Goal: Communication & Community: Answer question/provide support

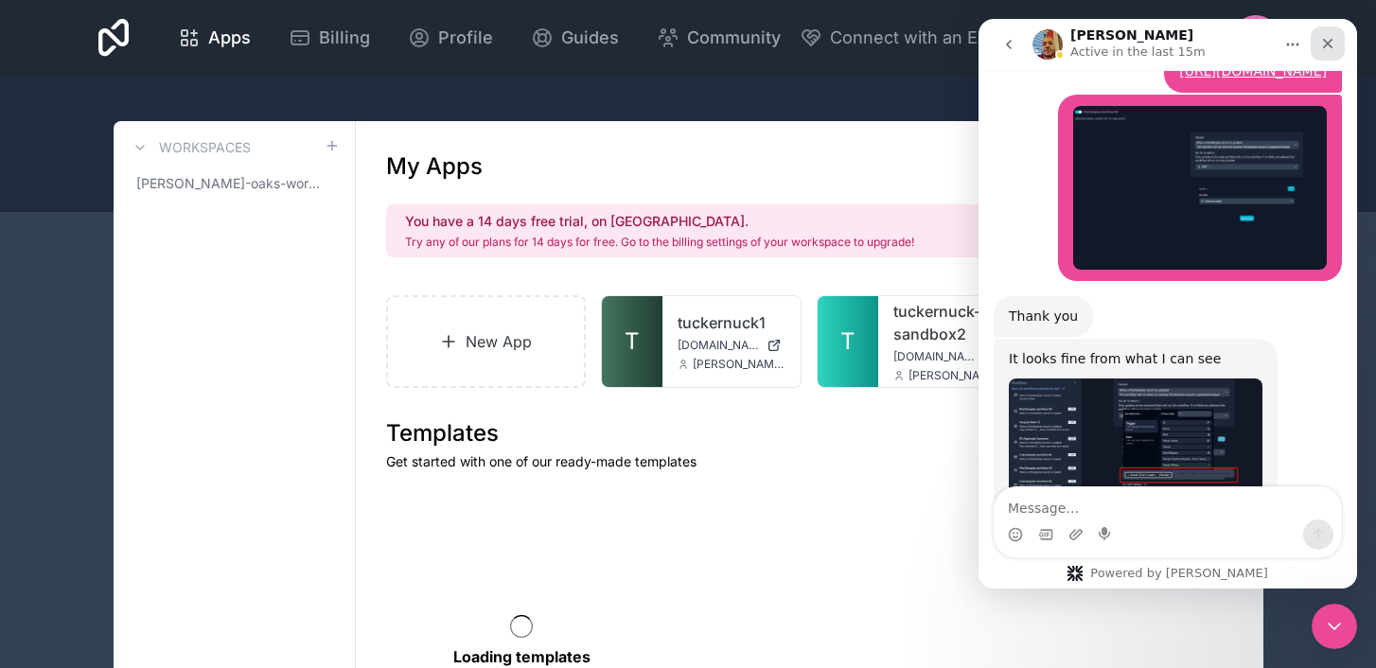
scroll to position [1880, 0]
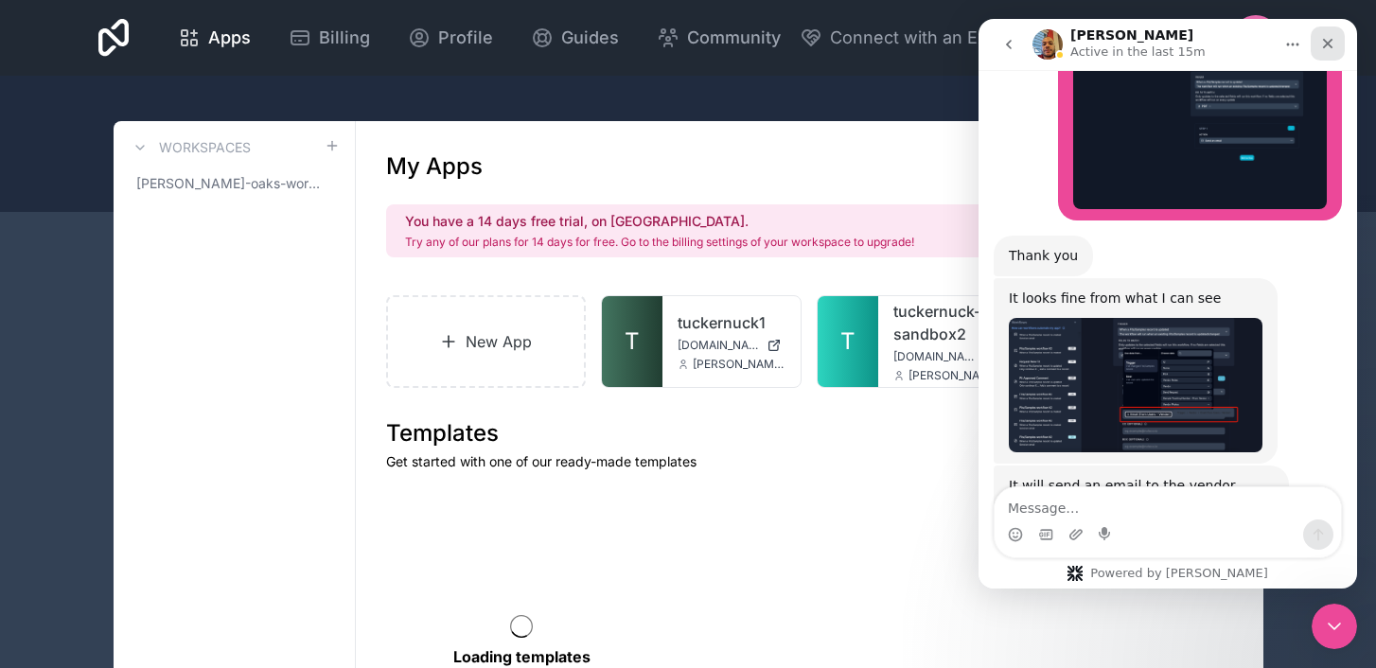
click at [1332, 43] on icon "Close" at bounding box center [1327, 43] width 15 height 15
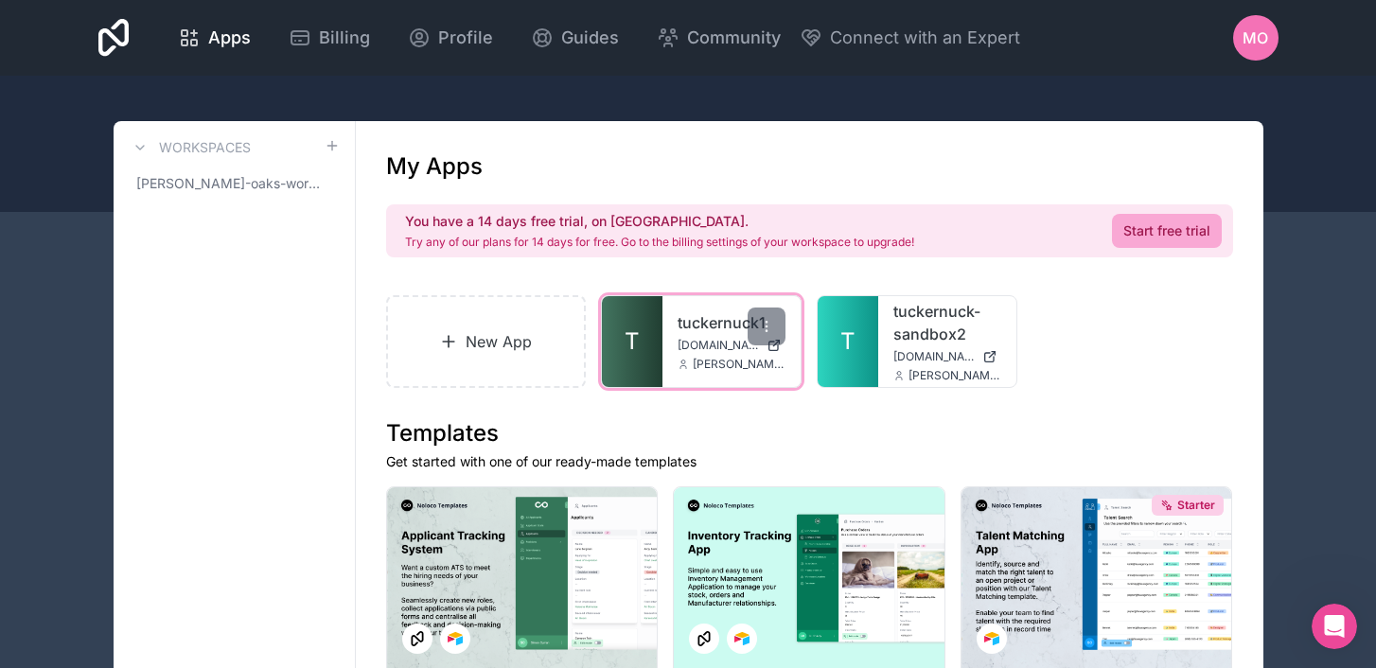
scroll to position [1963, 0]
click at [657, 377] on link "T" at bounding box center [632, 341] width 61 height 91
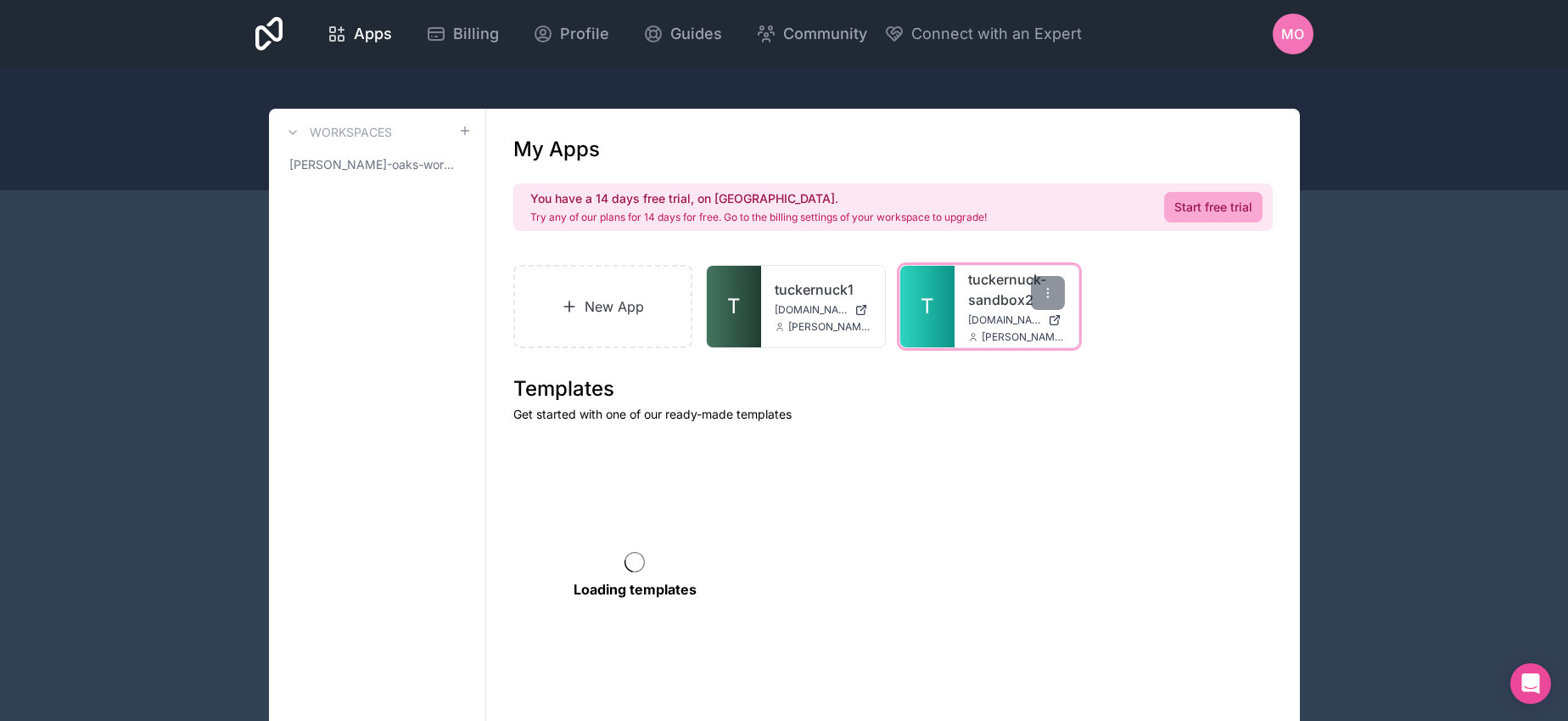
click at [944, 294] on link "T" at bounding box center [927, 306] width 55 height 82
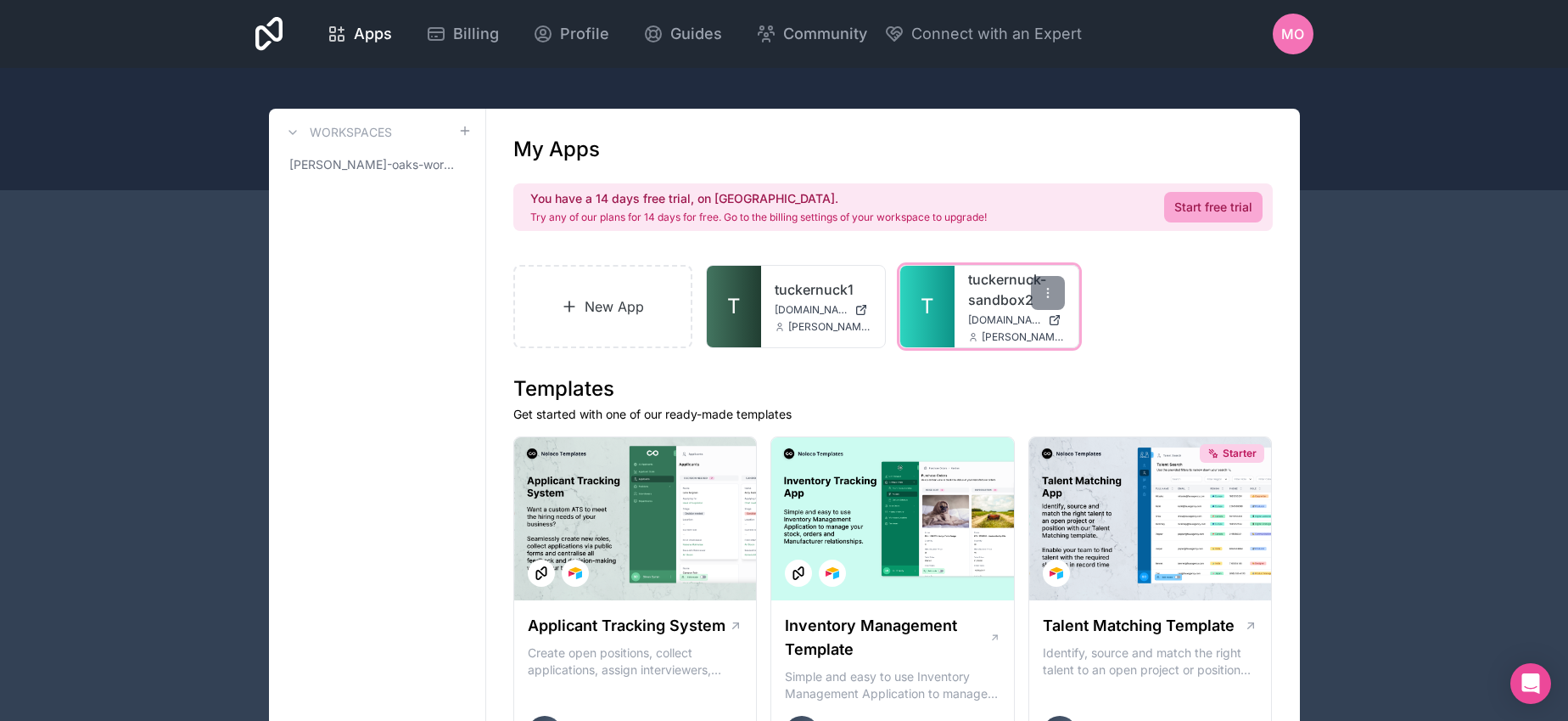
click at [946, 298] on link "T" at bounding box center [927, 306] width 55 height 82
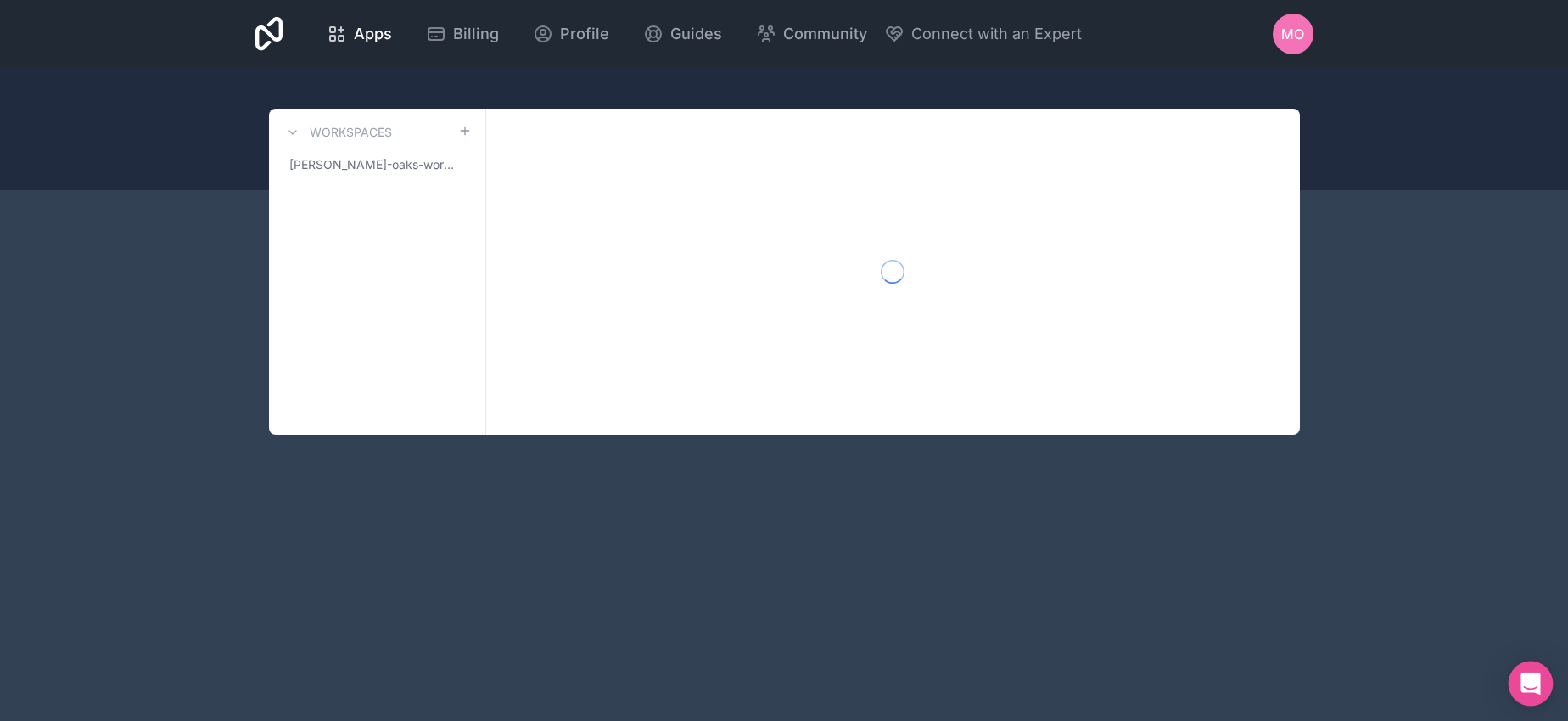
click at [1526, 690] on icon "Open Intercom Messenger" at bounding box center [1530, 683] width 20 height 22
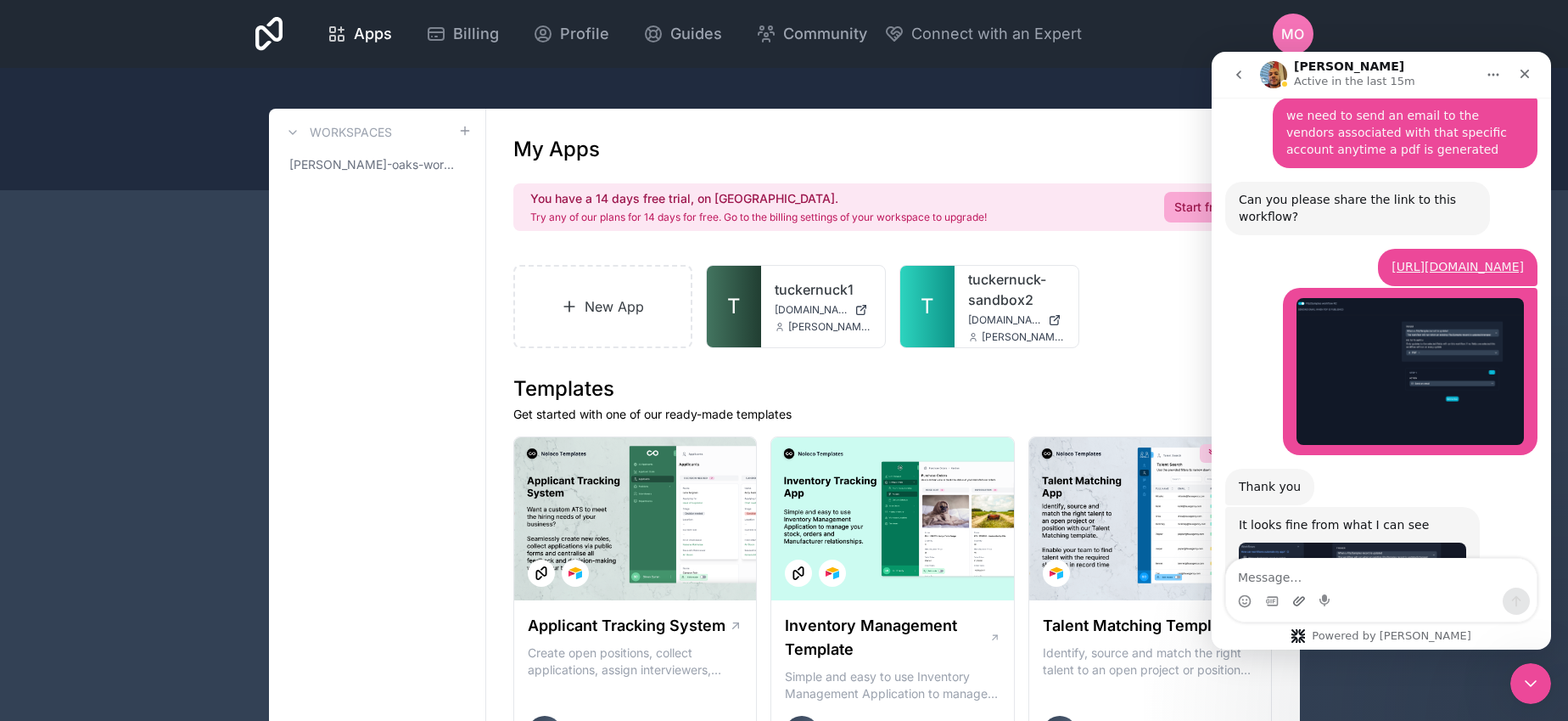
scroll to position [1674, 0]
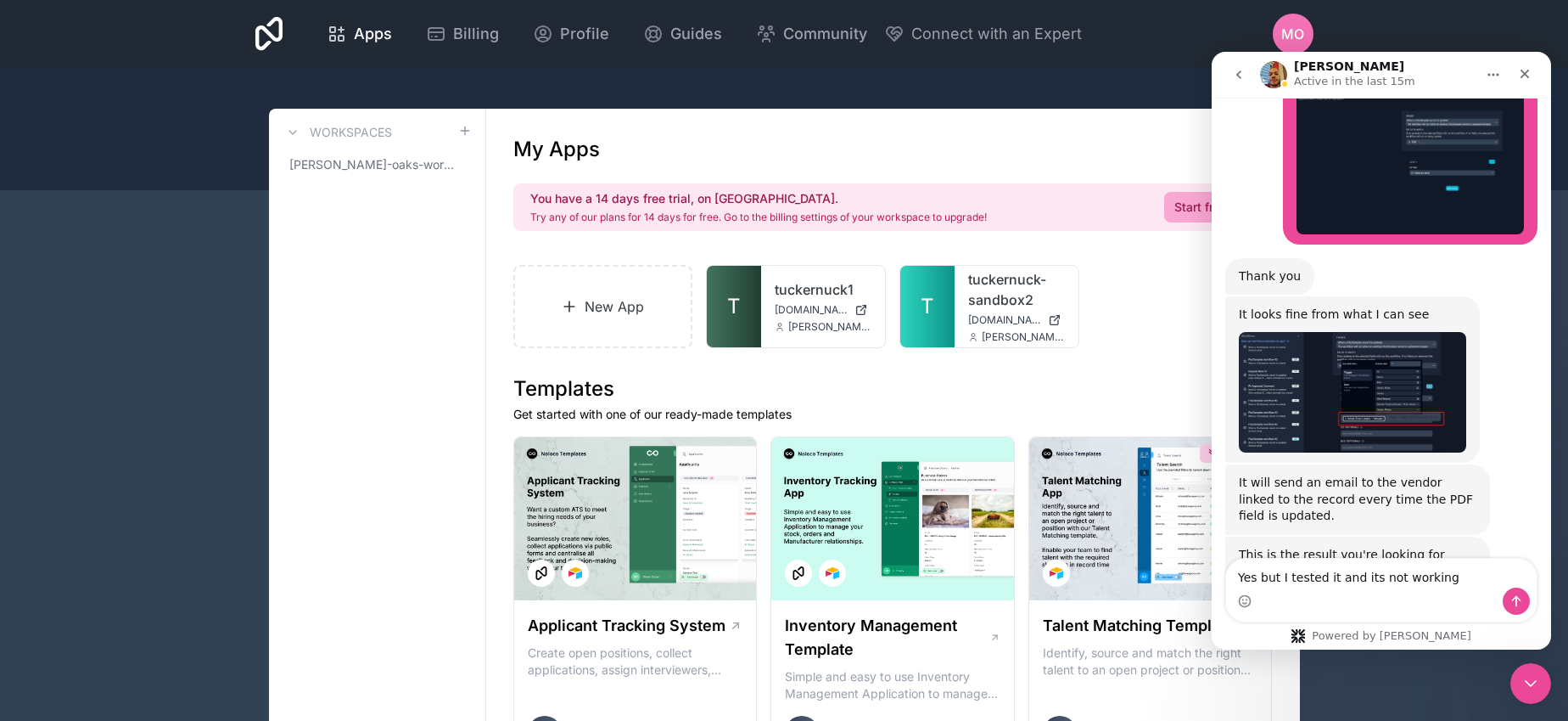
type textarea "Yes but I tested it and its not working"
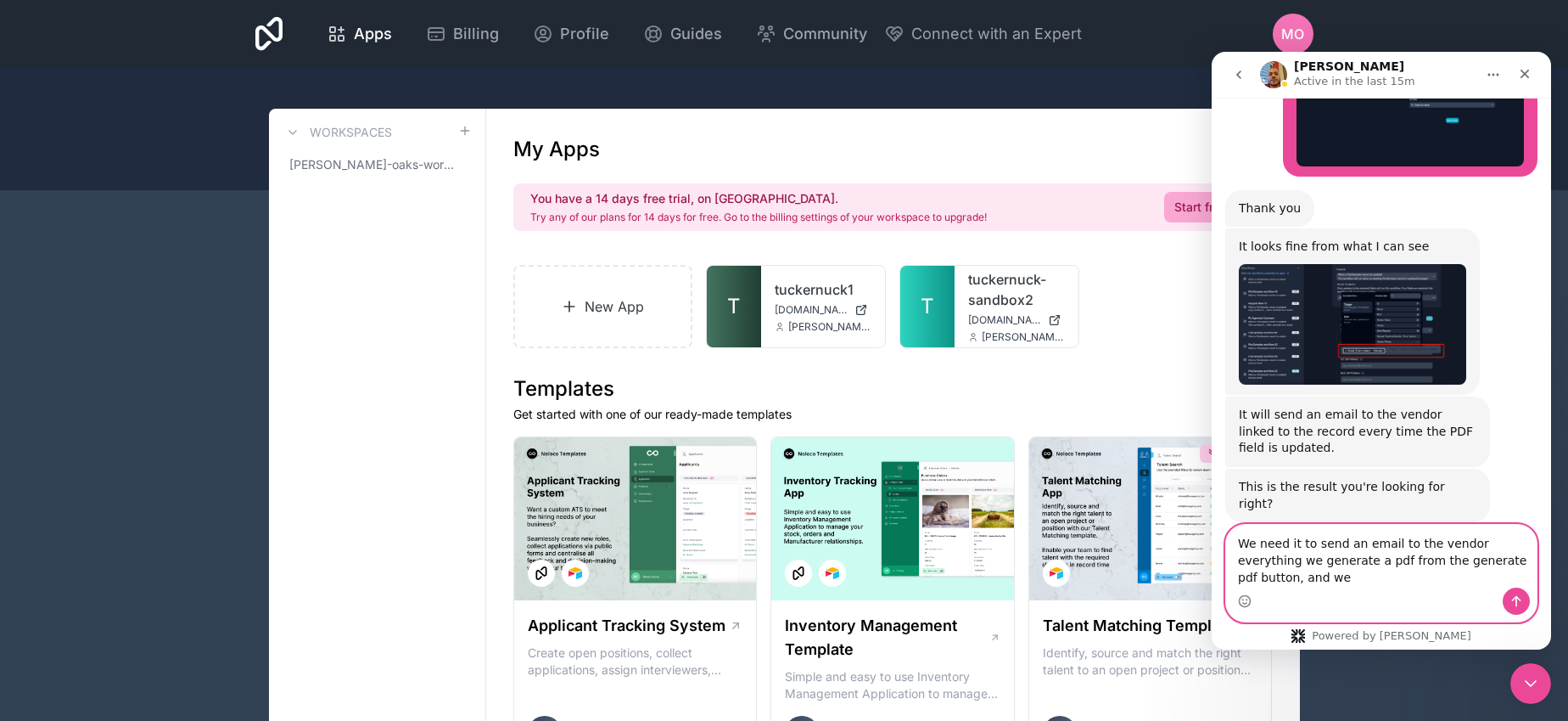
scroll to position [1759, 0]
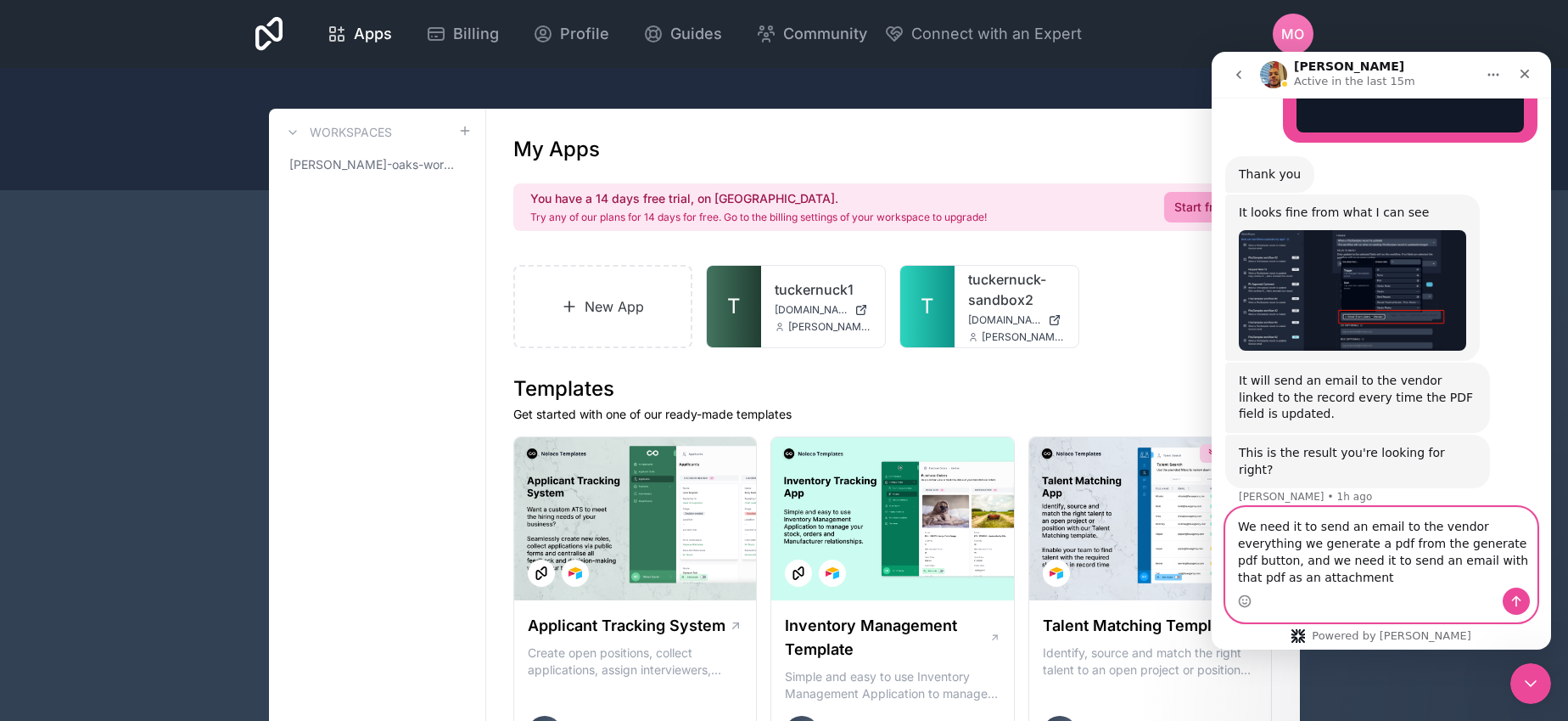
type textarea "We need it to send an email to the vendor everything we generate a pdf from the…"
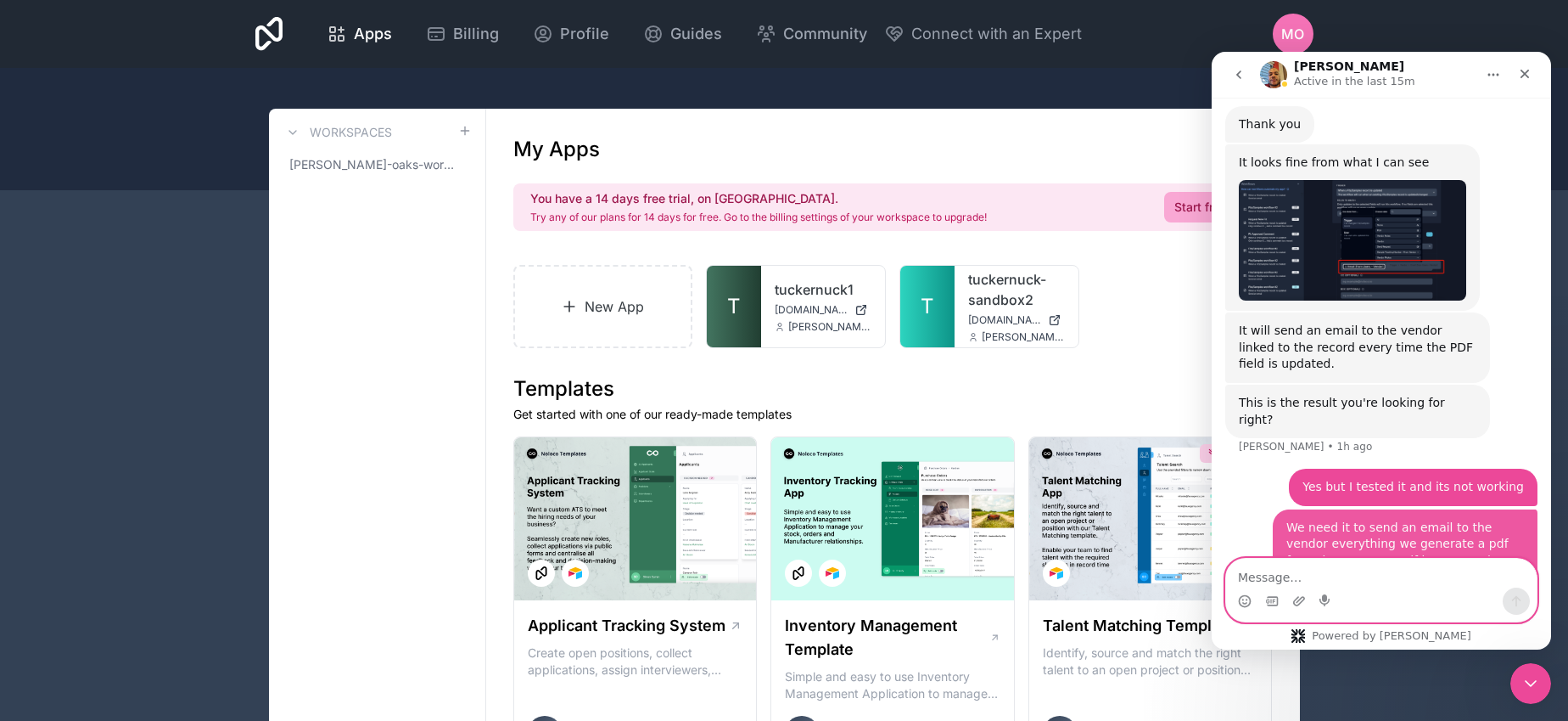
scroll to position [1830, 0]
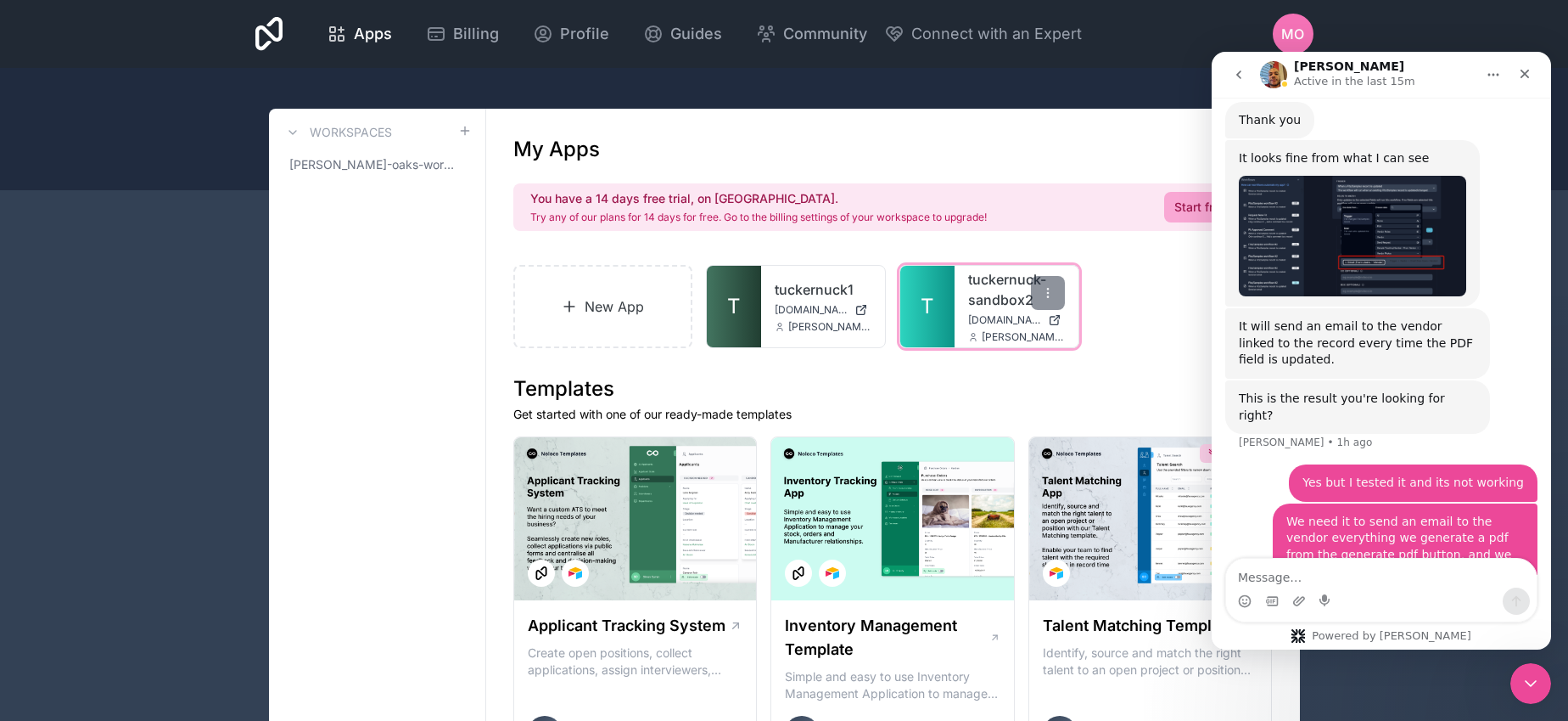
click at [914, 308] on link "T" at bounding box center [927, 306] width 55 height 82
